Goal: Find specific page/section: Find specific page/section

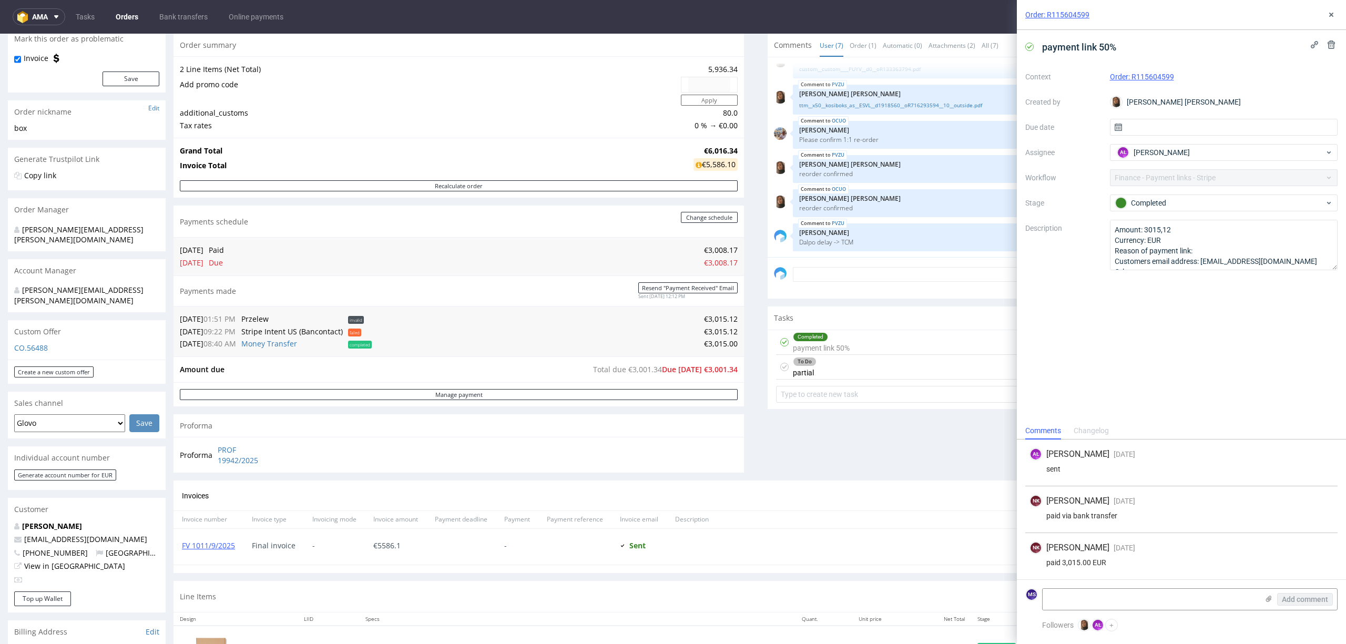
scroll to position [210, 0]
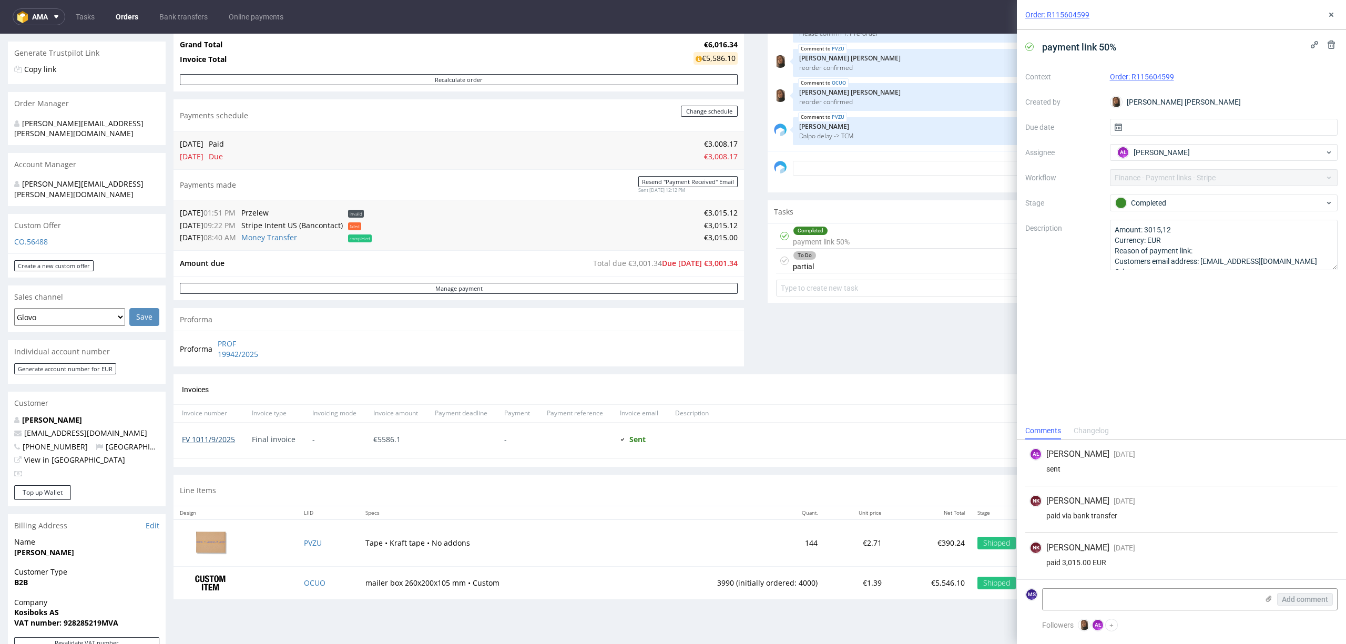
click at [211, 443] on link "FV 1011/9/2025" at bounding box center [208, 439] width 53 height 10
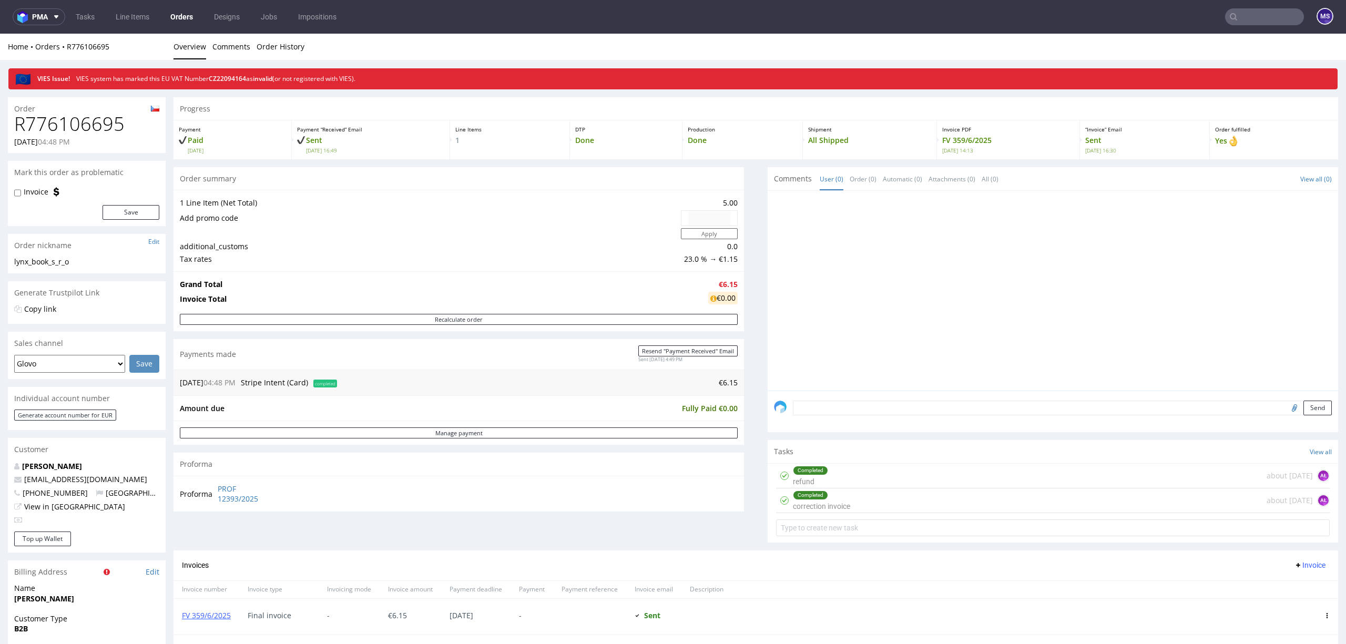
click at [1258, 8] on input "text" at bounding box center [1264, 16] width 79 height 17
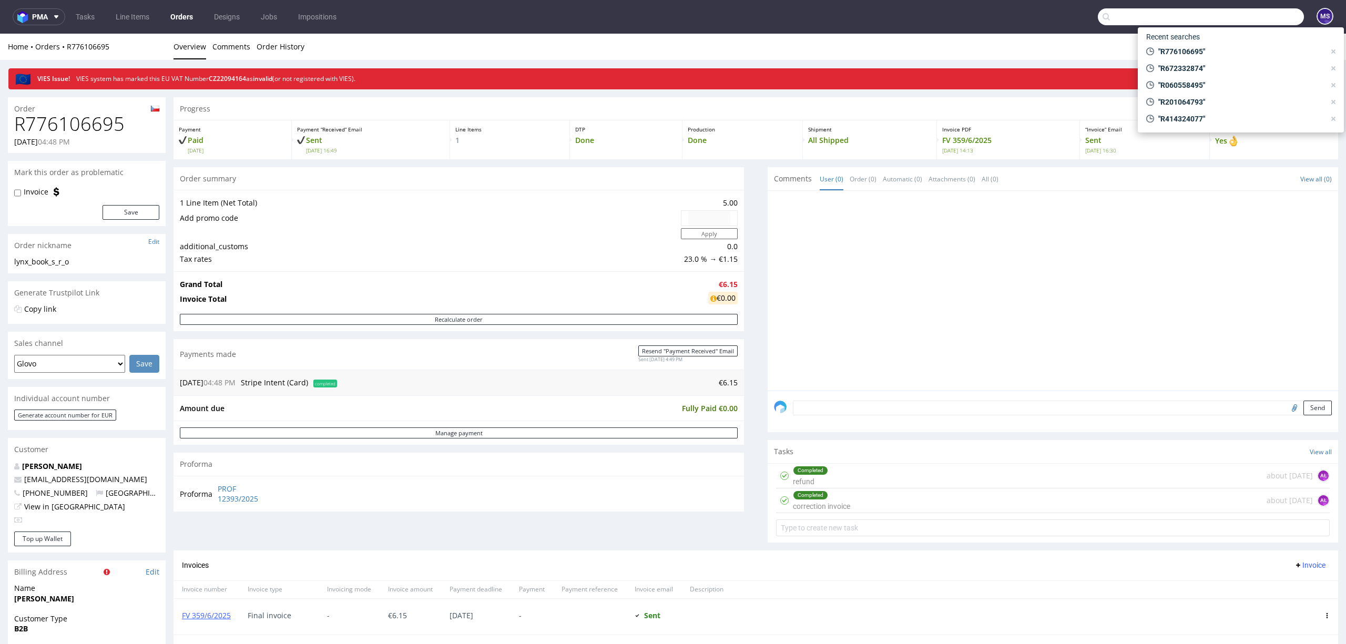
paste input "R830459063"
type input "R830459063"
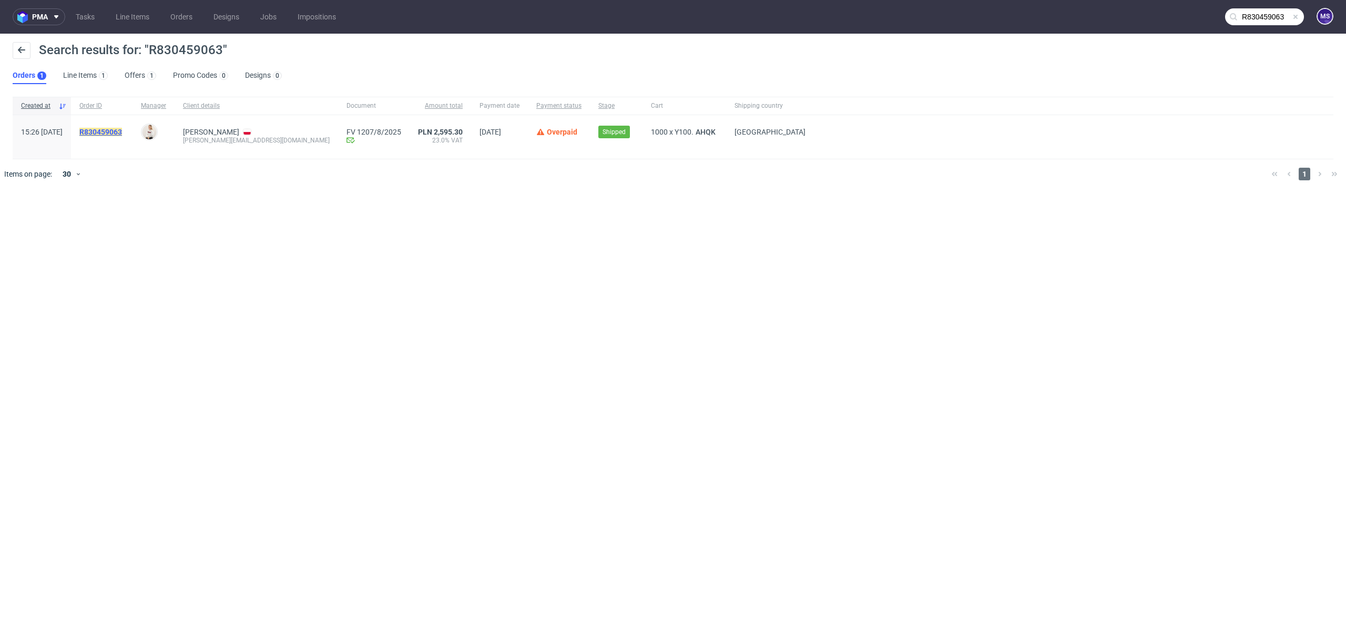
click at [122, 131] on mark "R830459063" at bounding box center [100, 132] width 43 height 8
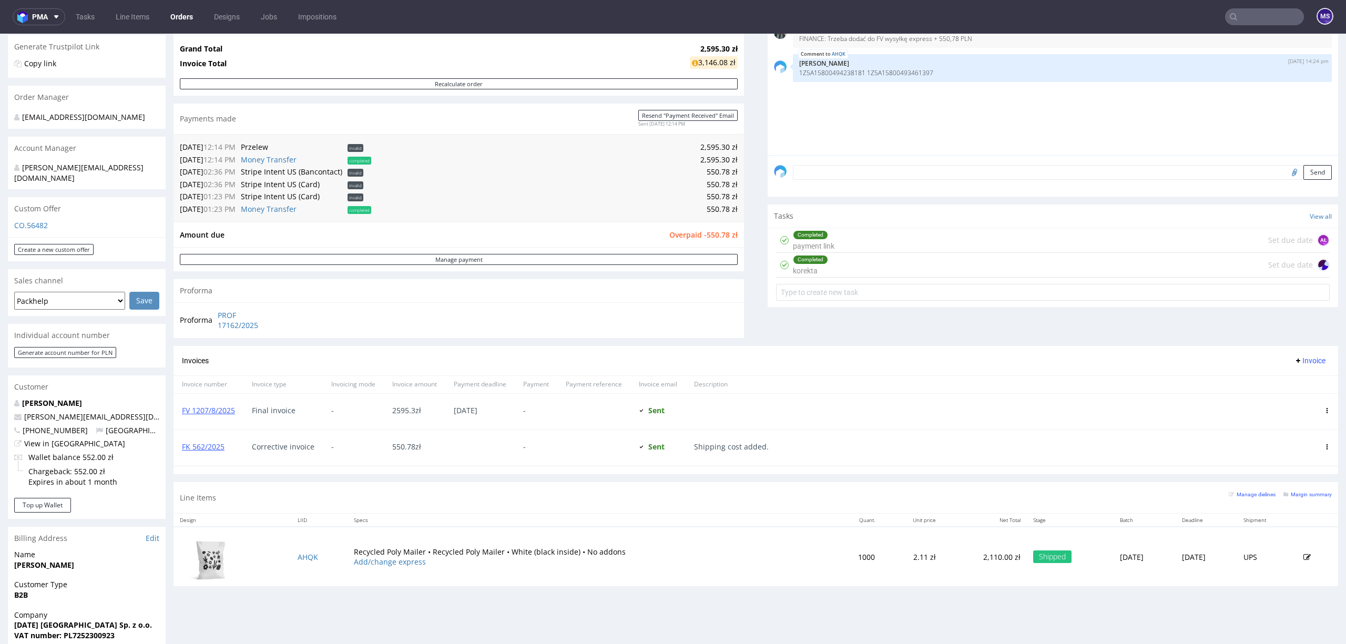
scroll to position [280, 0]
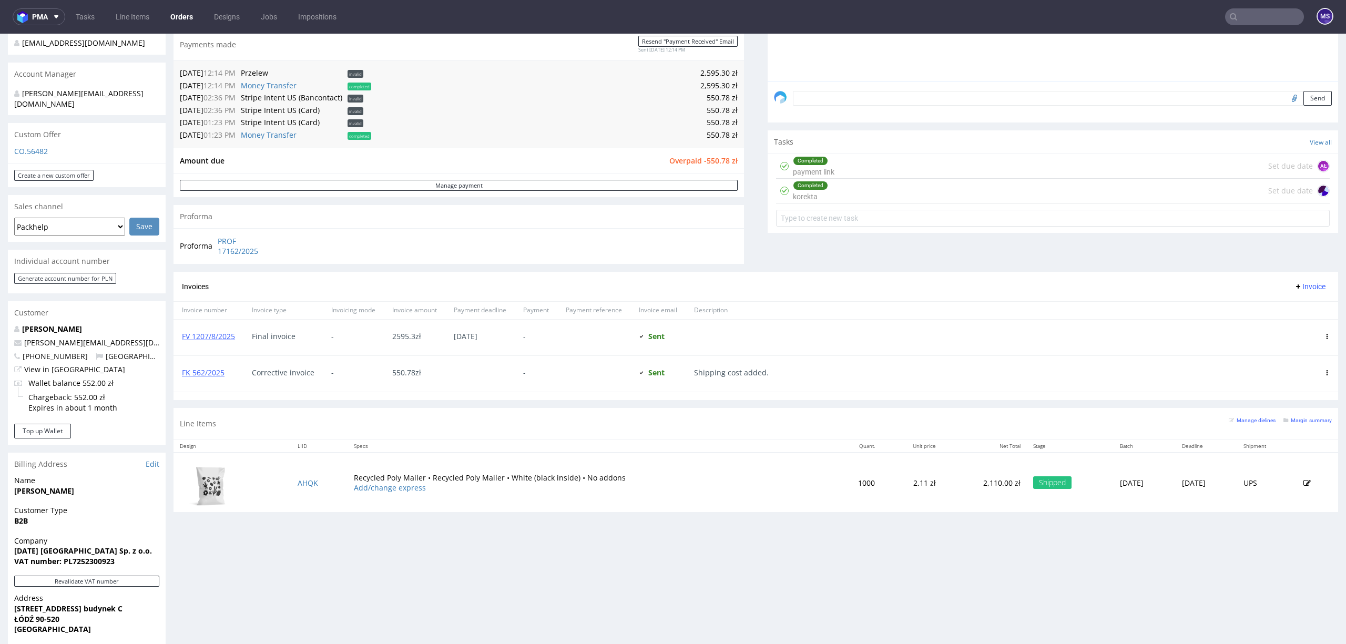
click at [825, 194] on div "Completed korekta Set due date" at bounding box center [1052, 191] width 553 height 25
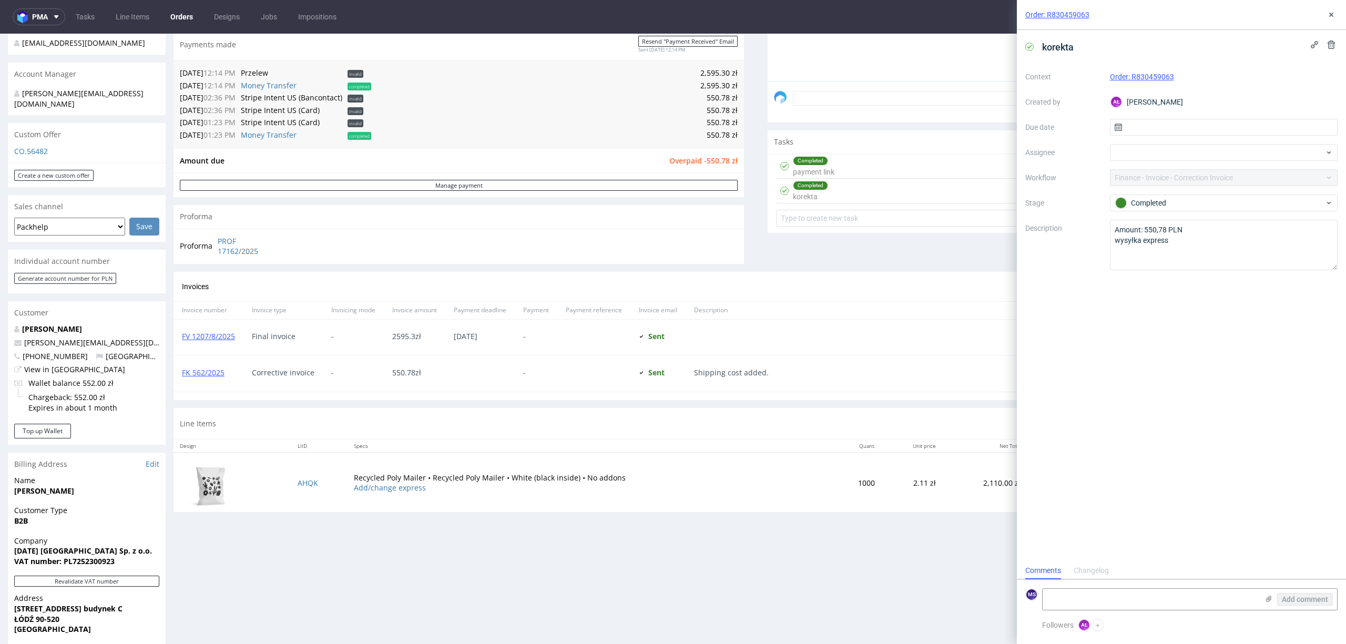
scroll to position [8, 0]
click at [1327, 13] on icon at bounding box center [1331, 15] width 8 height 8
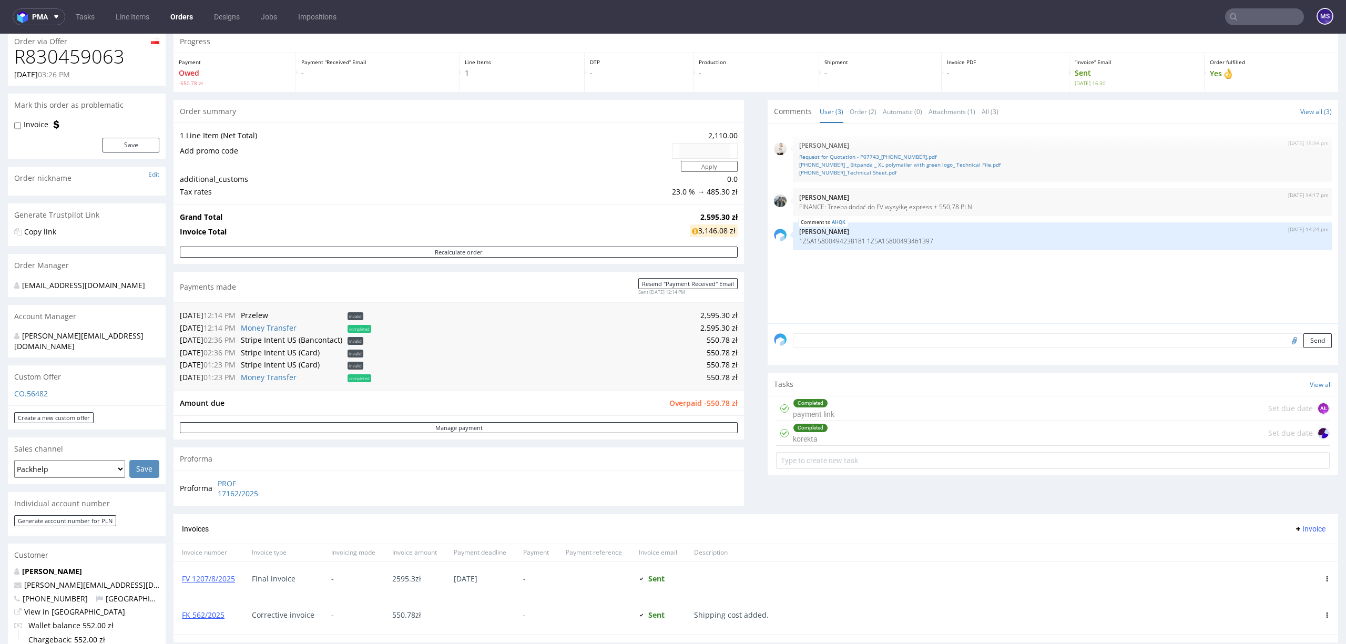
scroll to position [38, 0]
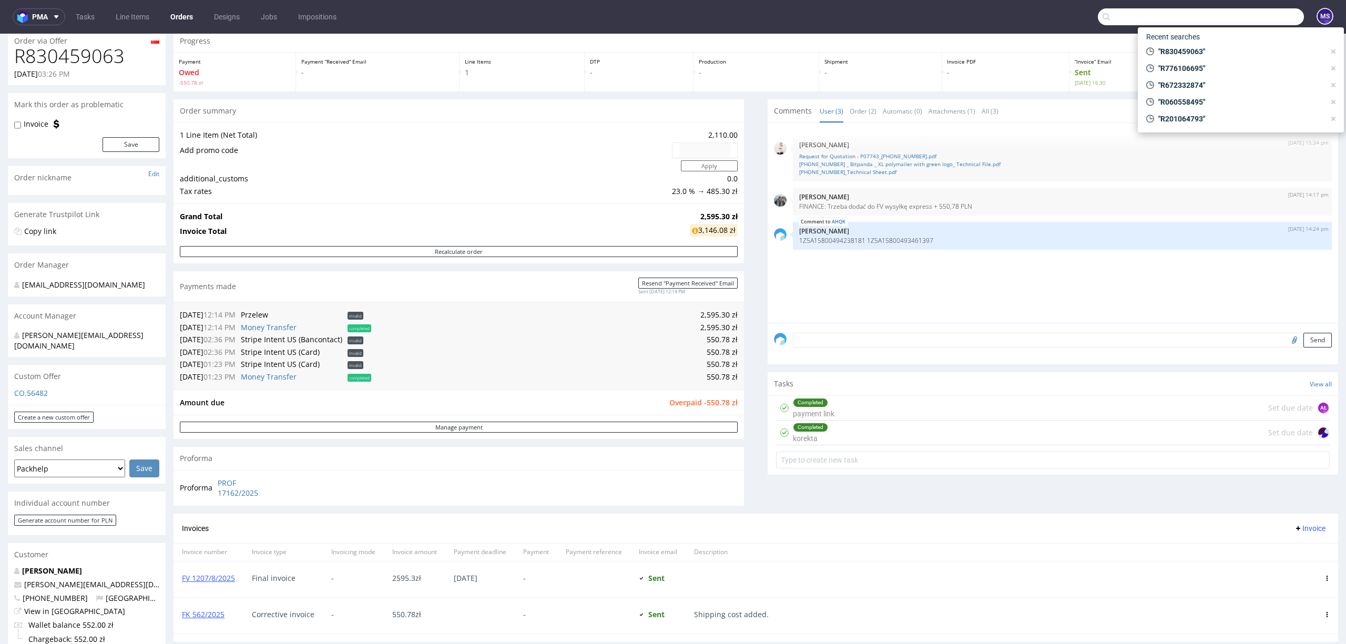
click at [1251, 15] on input "text" at bounding box center [1201, 16] width 206 height 17
paste input "R702217252"
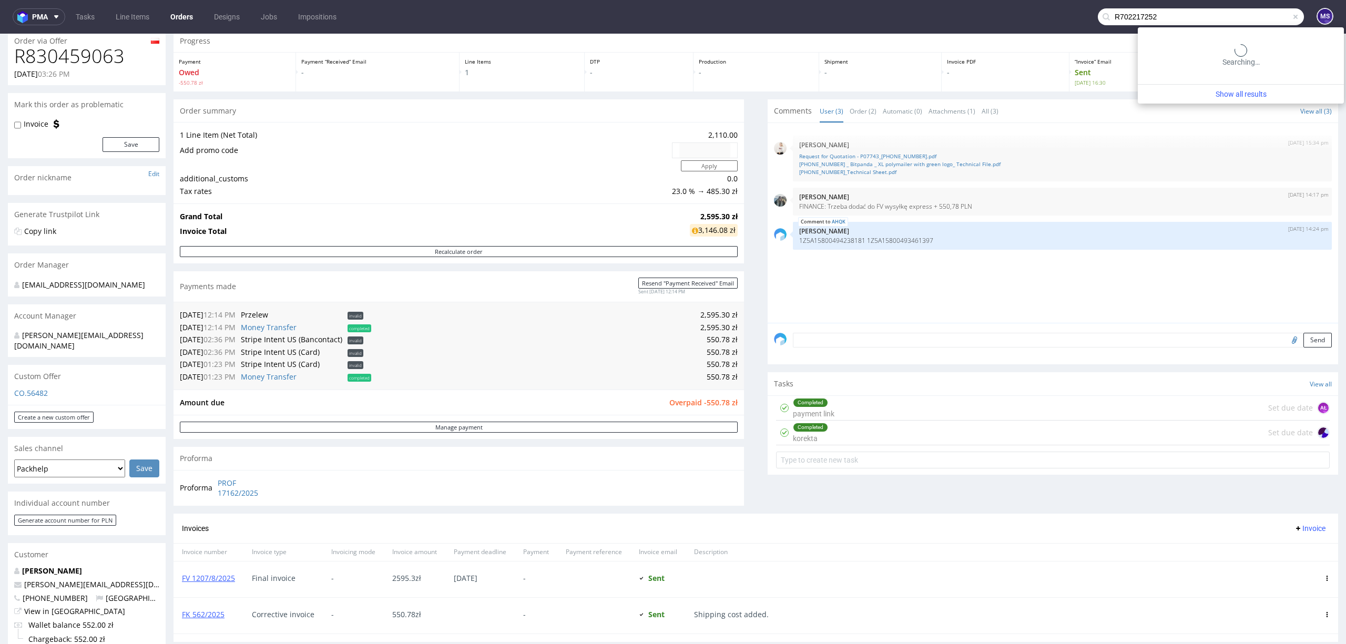
type input "R702217252"
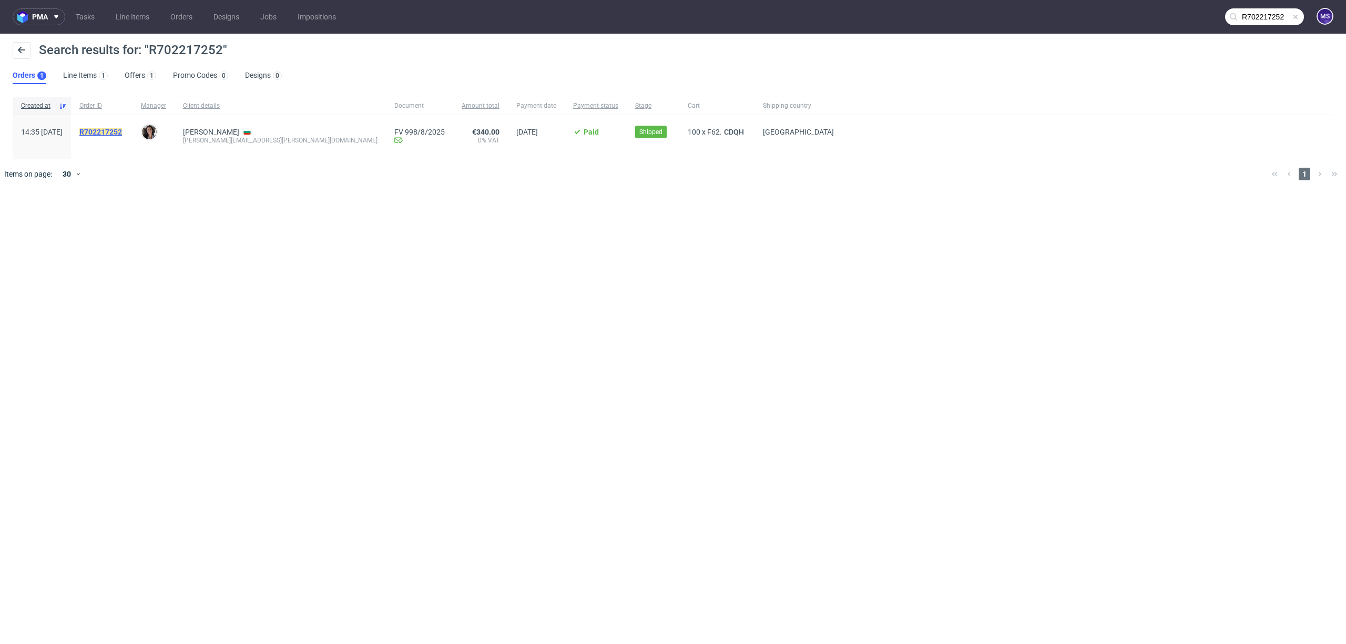
click at [122, 128] on mark "R702217252" at bounding box center [100, 132] width 43 height 8
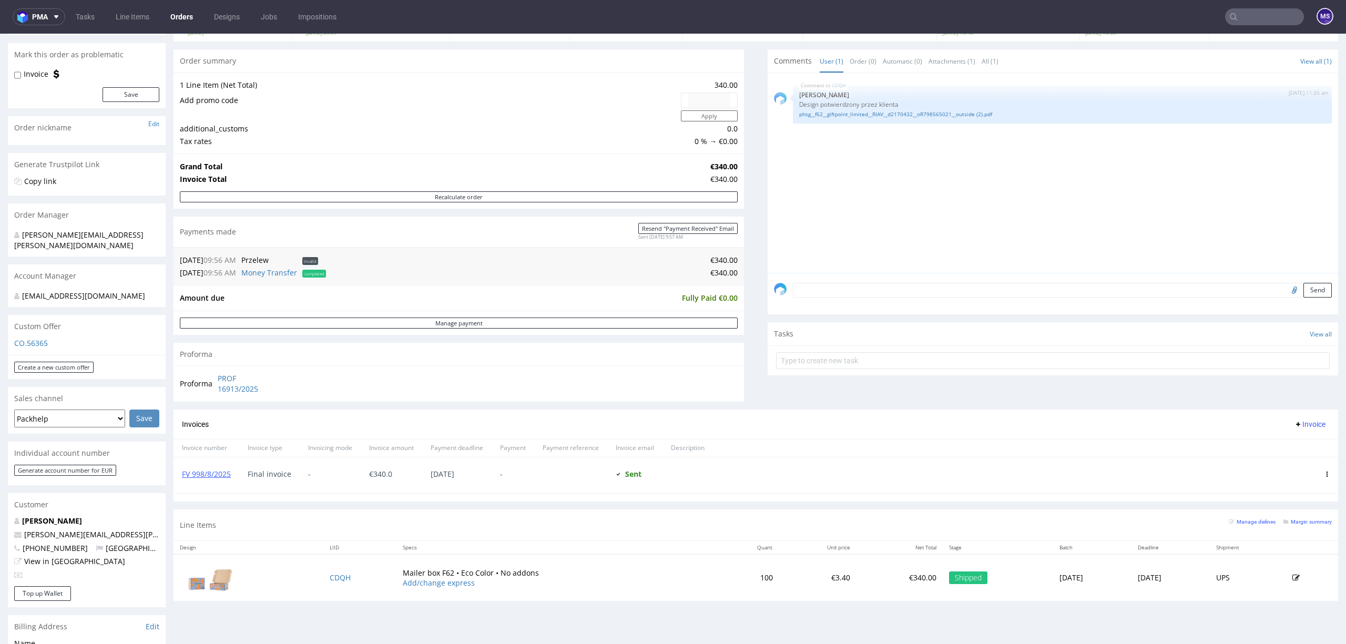
scroll to position [280, 0]
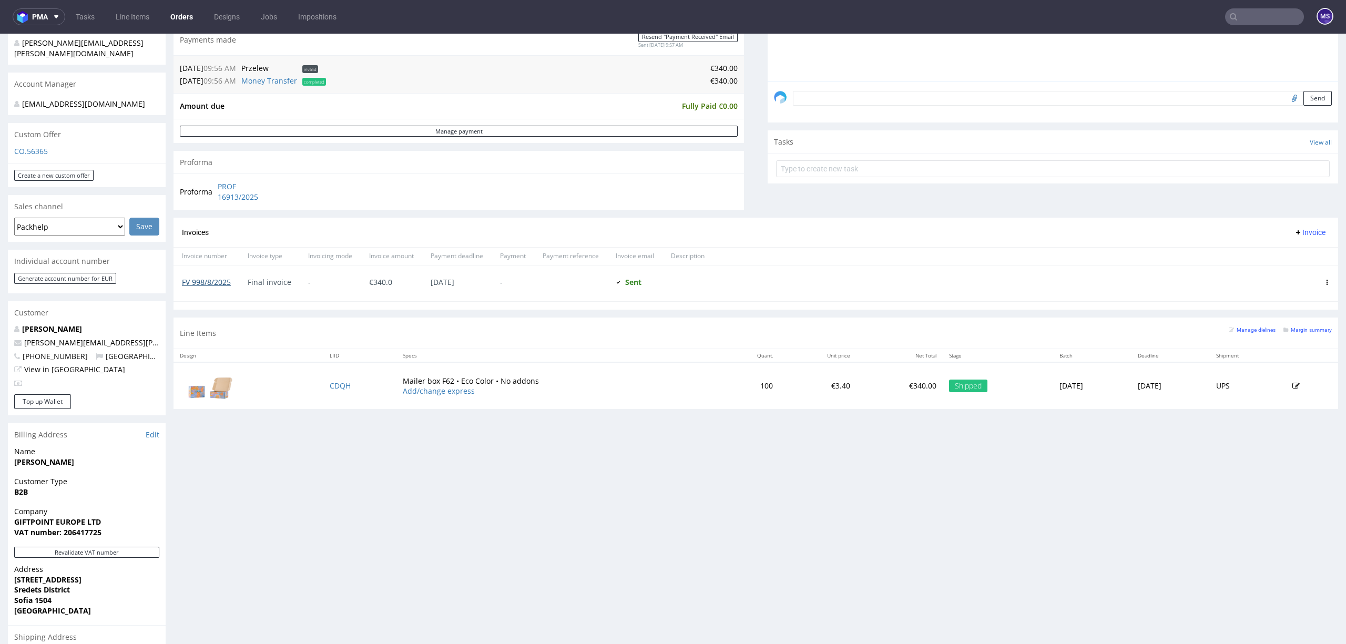
click at [215, 287] on link "FV 998/8/2025" at bounding box center [206, 282] width 49 height 10
click at [1256, 19] on input "text" at bounding box center [1264, 16] width 79 height 17
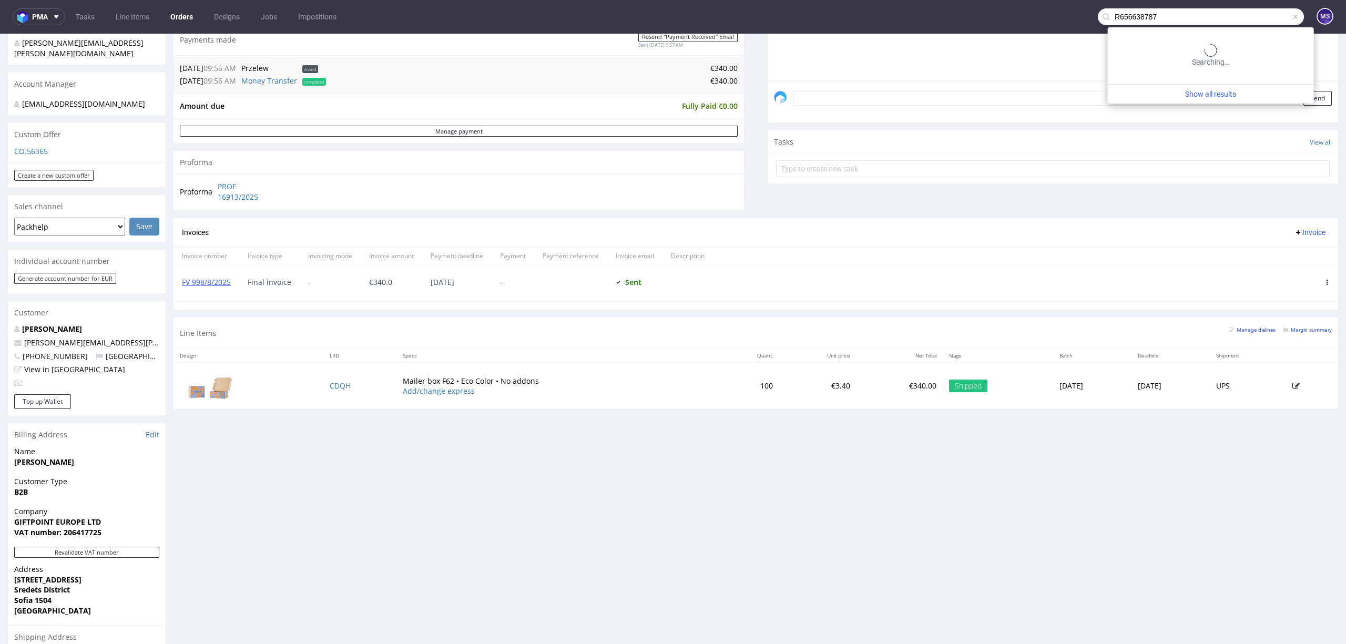
type input "R656638787"
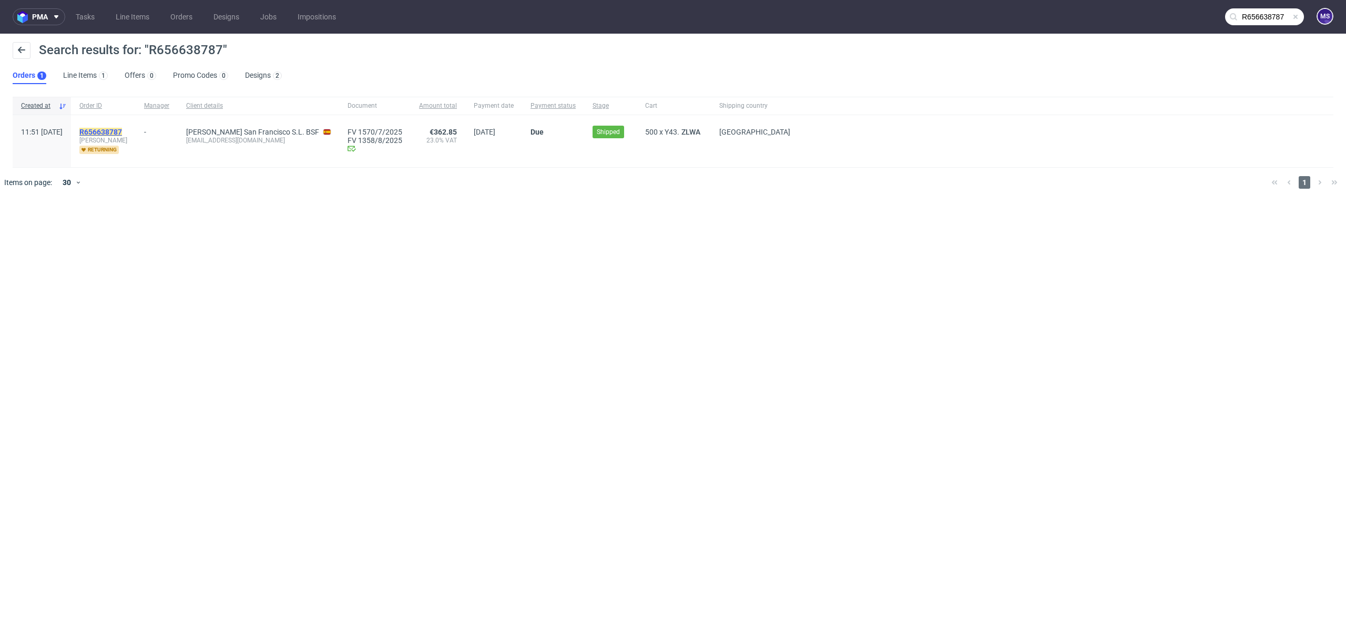
click at [122, 131] on mark "R656638787" at bounding box center [100, 132] width 43 height 8
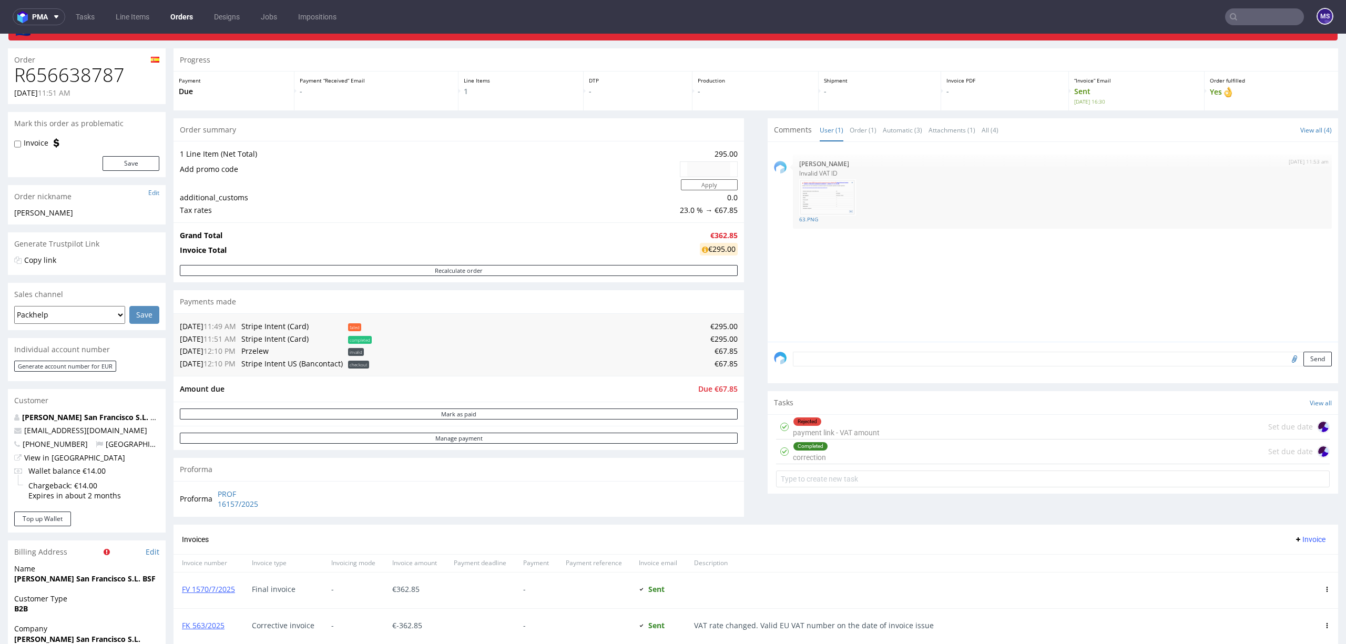
scroll to position [70, 0]
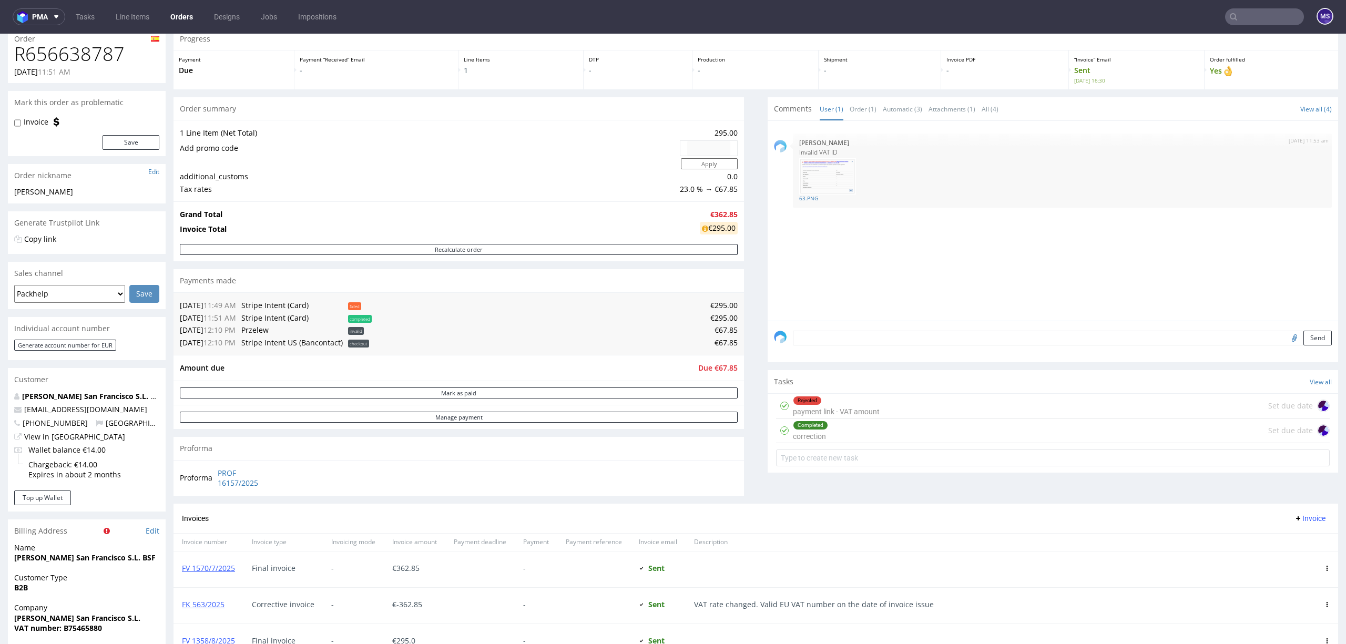
click at [844, 432] on div "Completed correction Set due date" at bounding box center [1052, 430] width 553 height 25
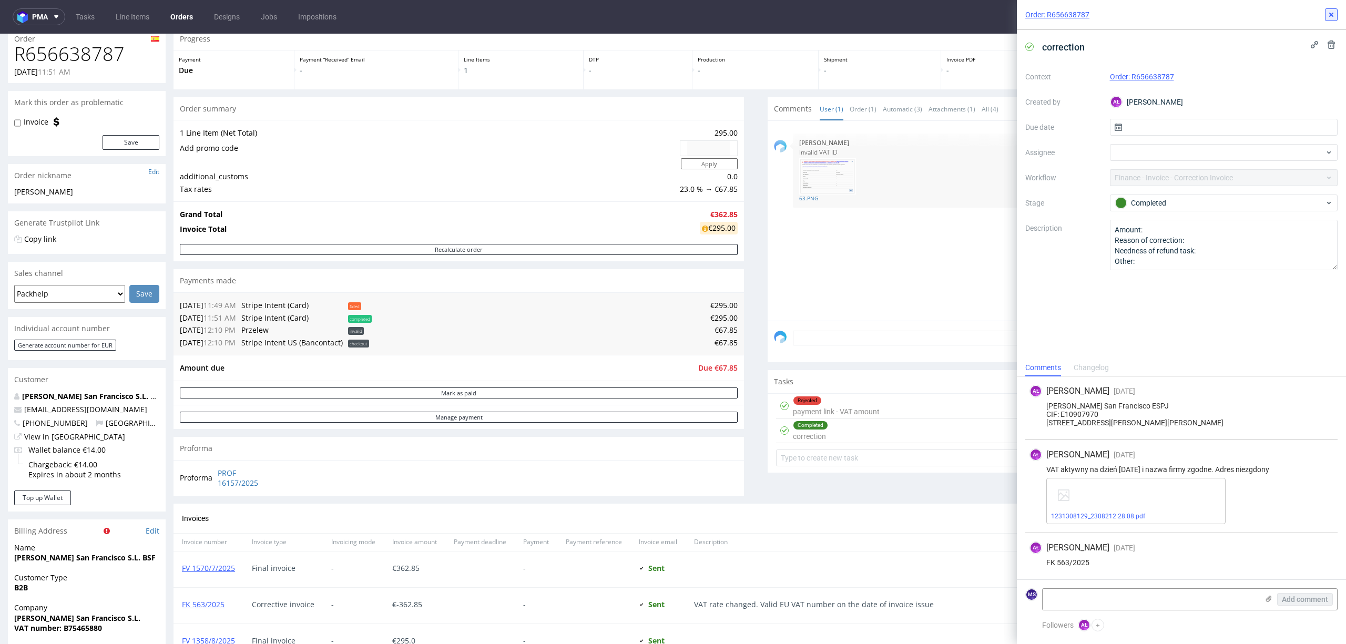
click at [1331, 14] on use at bounding box center [1331, 15] width 4 height 4
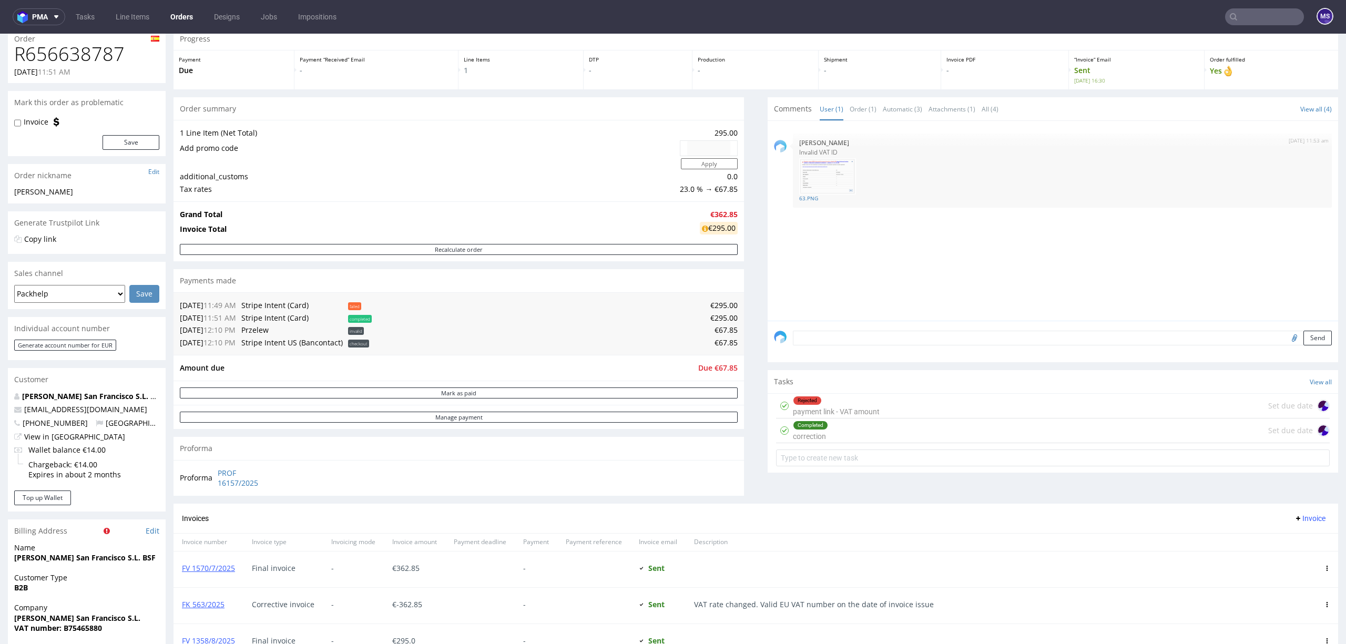
click at [877, 405] on div "Rejected payment link - VAT amount Set due date" at bounding box center [1052, 406] width 553 height 25
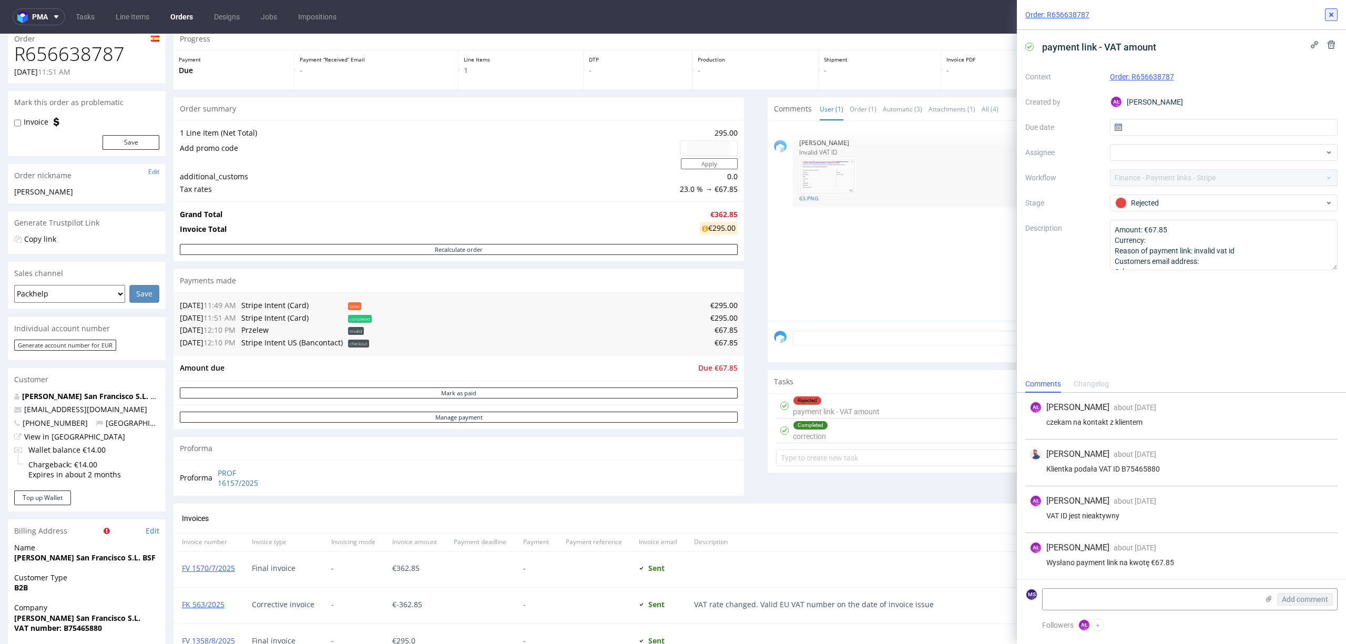
click at [1335, 13] on button at bounding box center [1331, 14] width 13 height 13
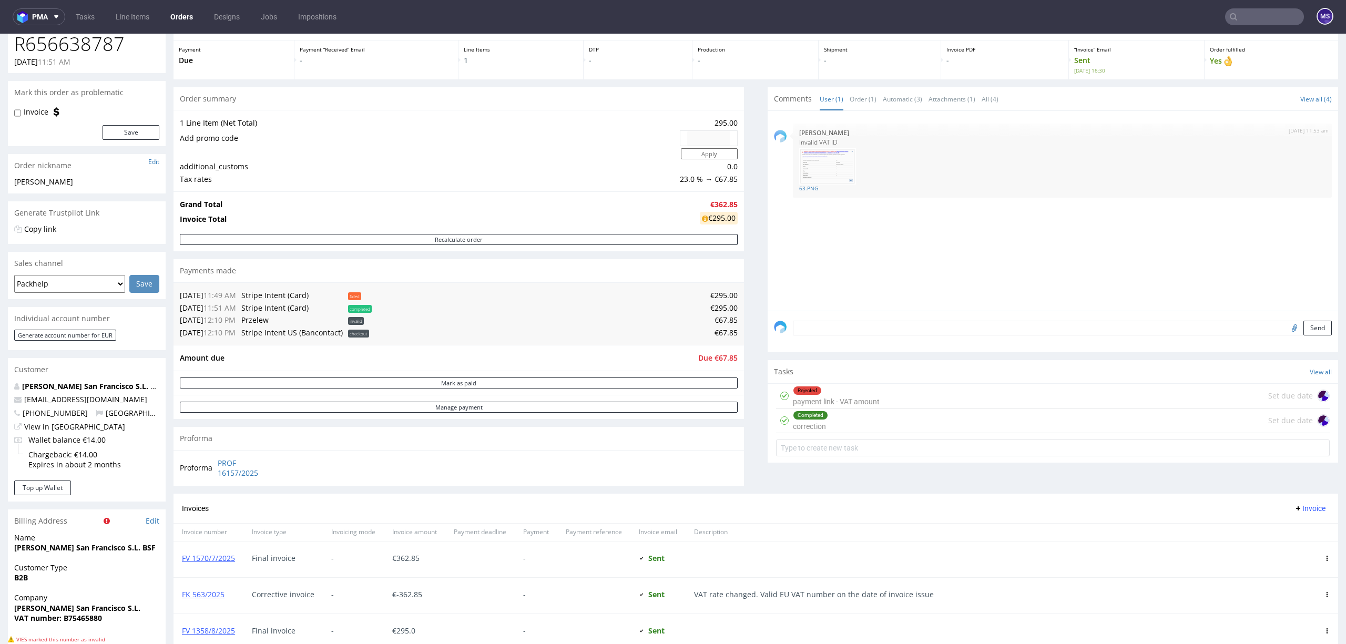
scroll to position [55, 0]
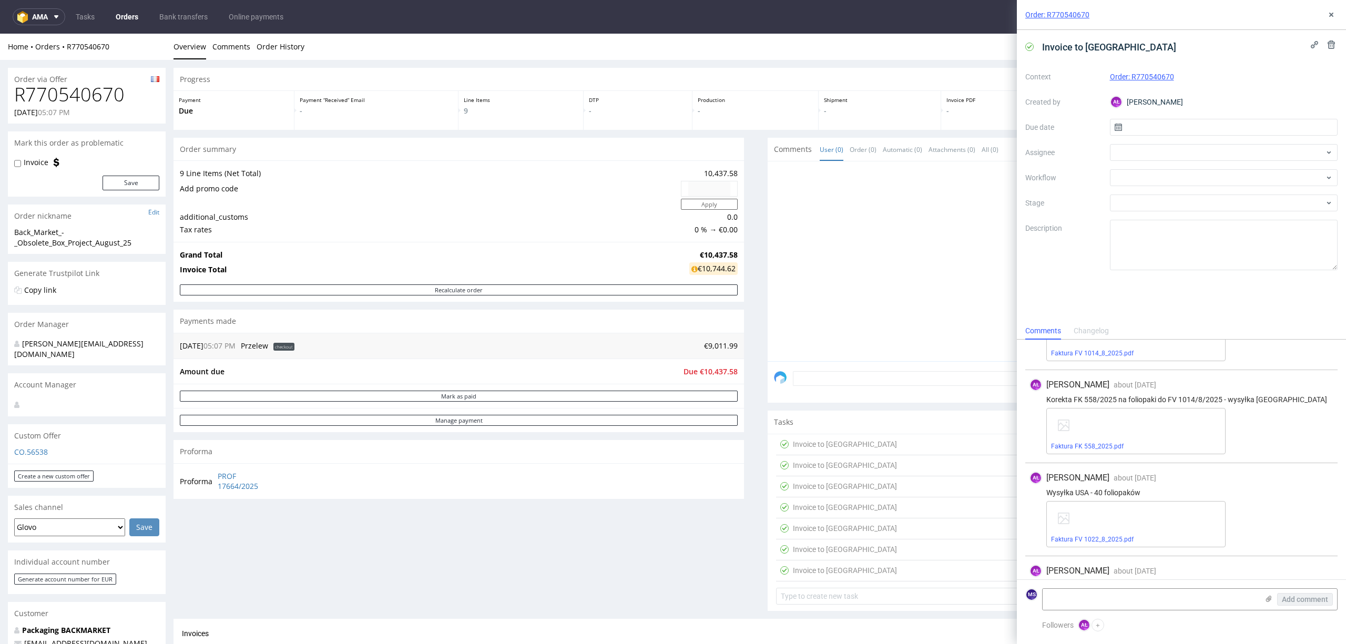
scroll to position [225, 0]
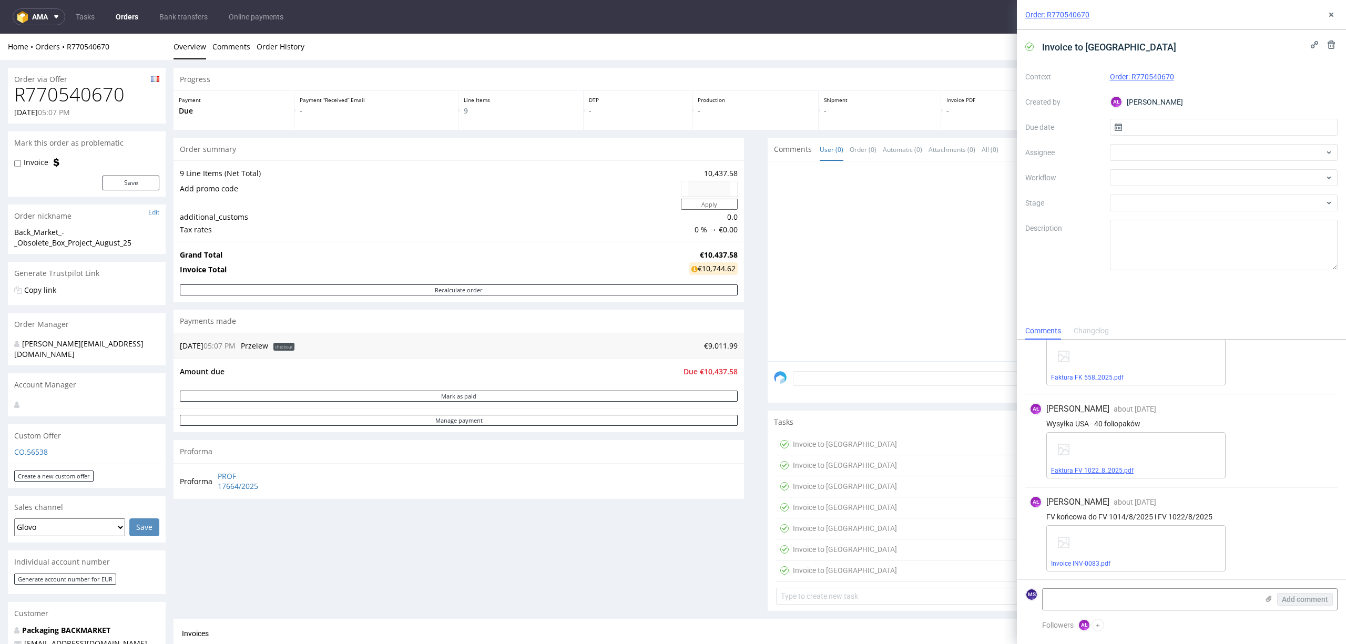
click at [1104, 469] on link "Faktura FV 1022_8_2025.pdf" at bounding box center [1092, 470] width 83 height 7
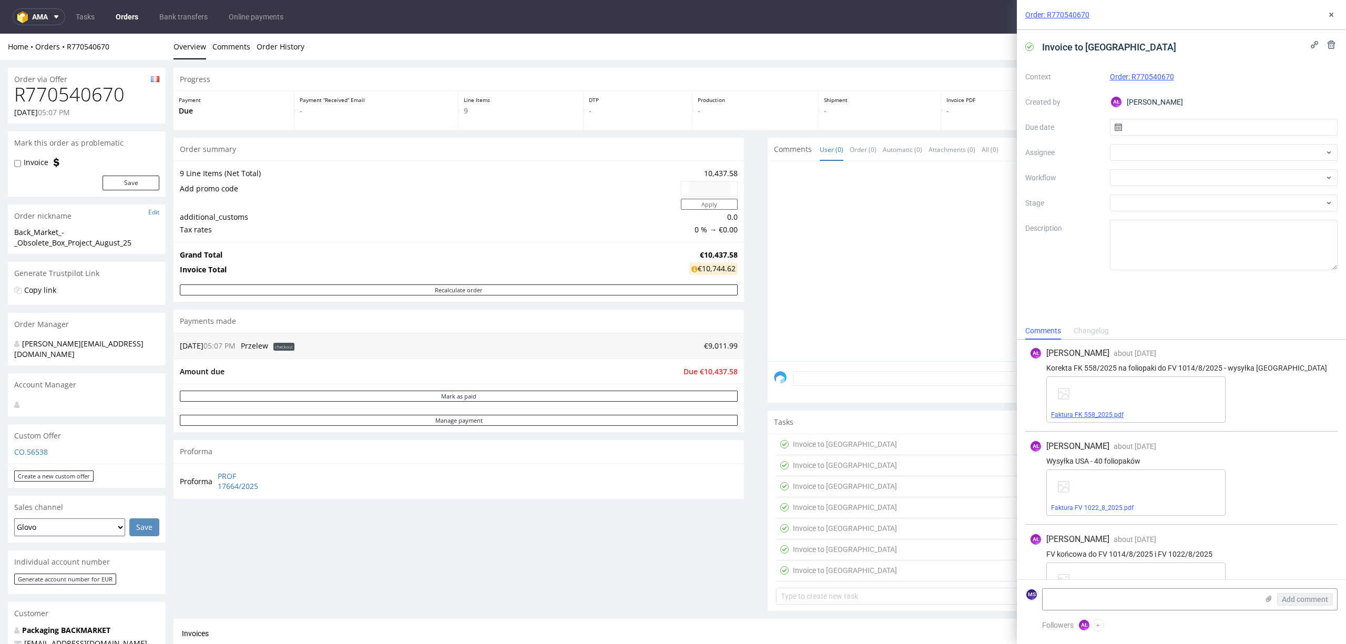
scroll to position [156, 0]
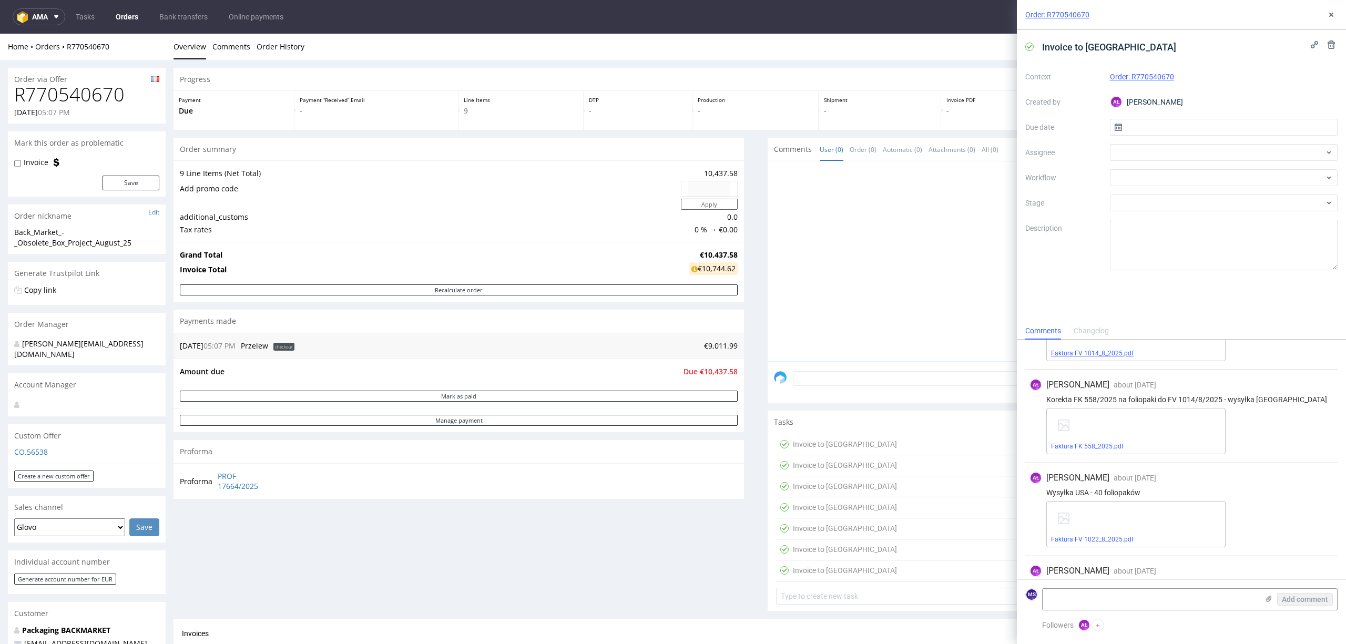
click at [1103, 355] on link "Faktura FV 1014_8_2025.pdf" at bounding box center [1092, 353] width 83 height 7
